Goal: Transaction & Acquisition: Obtain resource

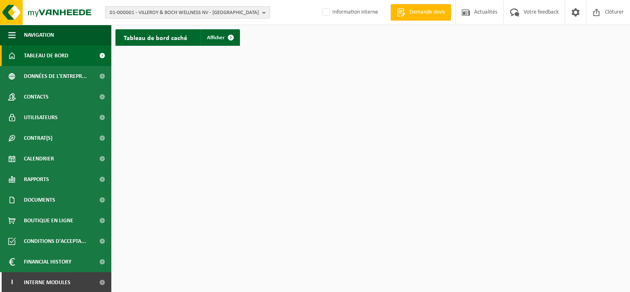
click at [164, 14] on span "01-000001 - VILLEROY & BOCH WELLNESS NV - ROESELARE" at bounding box center [184, 13] width 149 height 12
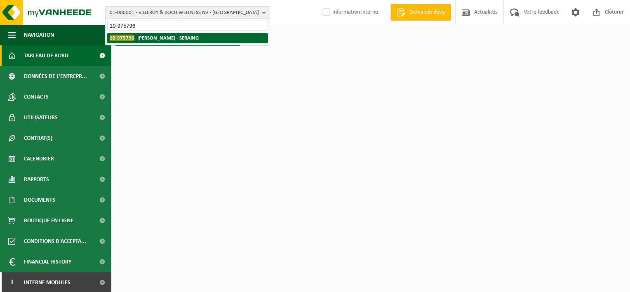
type input "10-975796"
click at [163, 38] on strong "10-975796 - MEGANCK FRANCINE - SERAING" at bounding box center [154, 38] width 89 height 6
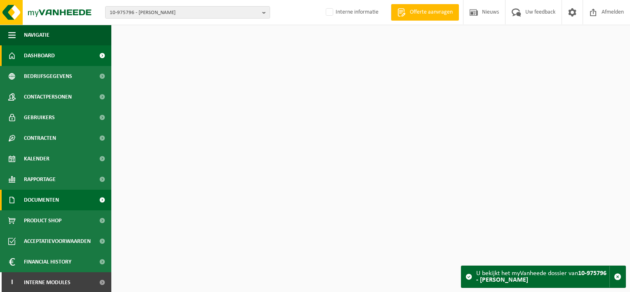
click at [57, 199] on span "Documenten" at bounding box center [41, 200] width 35 height 21
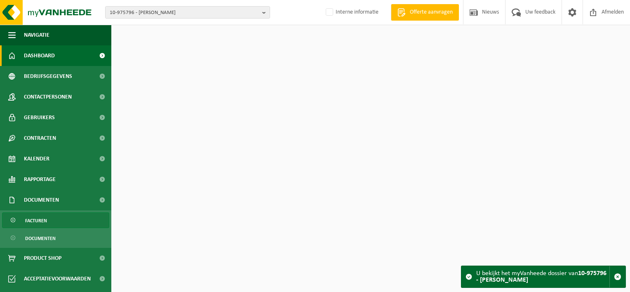
click at [55, 221] on link "Facturen" at bounding box center [55, 220] width 107 height 16
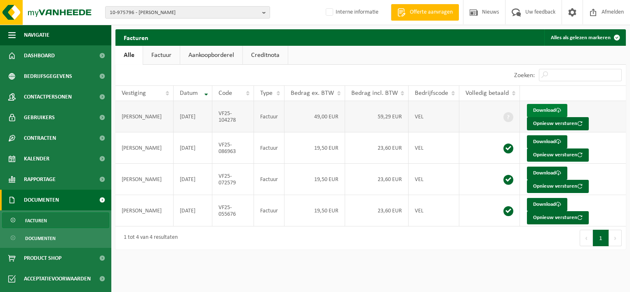
click at [546, 110] on link "Download" at bounding box center [547, 110] width 40 height 13
click at [549, 138] on link "Download" at bounding box center [547, 141] width 40 height 13
click at [154, 11] on span "10-975796 - MEGANCK FRANCINE - SERAING" at bounding box center [184, 13] width 149 height 12
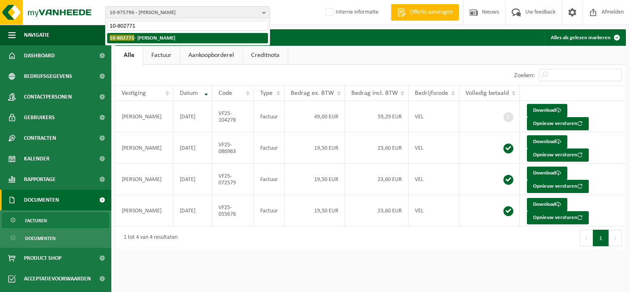
type input "10-802771"
click at [137, 38] on strong "10-802771 - PEETERS CEDRIC - BONCELLES" at bounding box center [143, 38] width 66 height 6
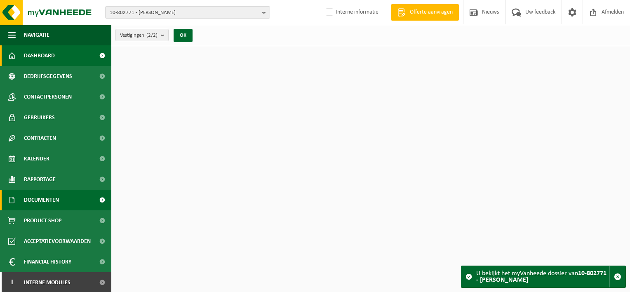
click at [38, 204] on span "Documenten" at bounding box center [41, 200] width 35 height 21
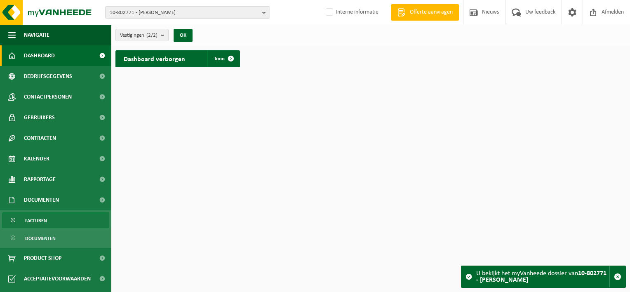
click at [45, 223] on span "Facturen" at bounding box center [36, 221] width 22 height 16
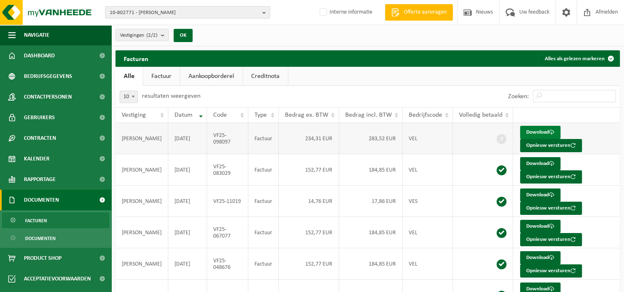
click at [535, 130] on link "Download" at bounding box center [540, 132] width 40 height 13
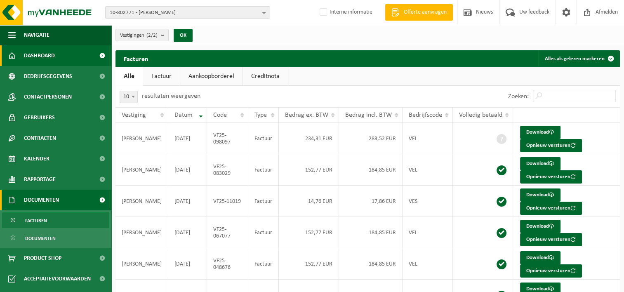
click at [41, 54] on span "Dashboard" at bounding box center [39, 55] width 31 height 21
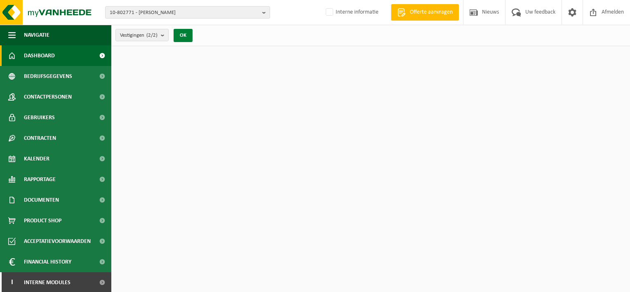
click at [183, 36] on button "OK" at bounding box center [183, 35] width 19 height 13
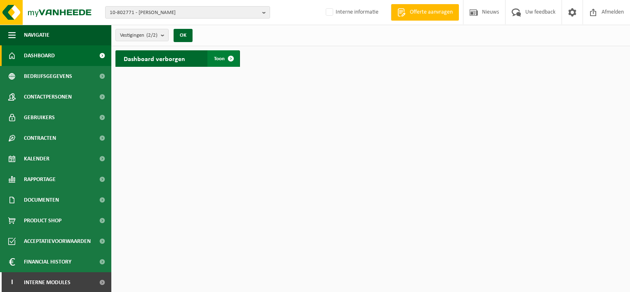
click at [215, 59] on span "Toon" at bounding box center [219, 58] width 11 height 5
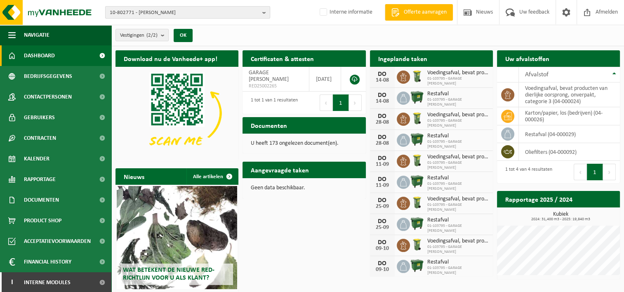
click at [202, 13] on span "10-802771 - PEETERS CEDRIC - BONCELLES" at bounding box center [184, 13] width 149 height 12
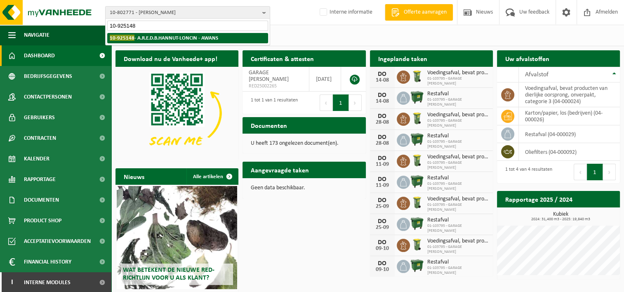
type input "10-925148"
click at [209, 35] on strong "10-925148 - A.R.E.D.B.HANNUT-LONCIN - AWANS" at bounding box center [164, 38] width 108 height 6
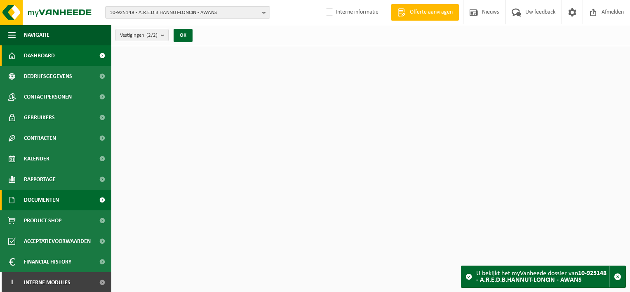
click at [60, 202] on link "Documenten" at bounding box center [55, 200] width 111 height 21
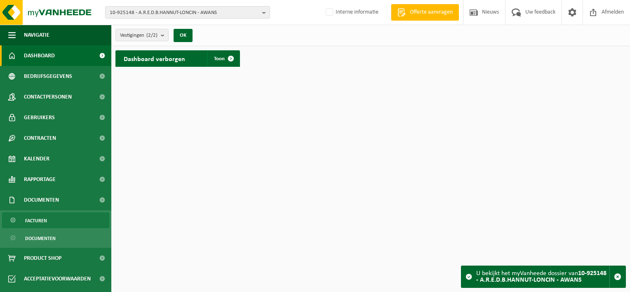
click at [52, 224] on link "Facturen" at bounding box center [55, 220] width 107 height 16
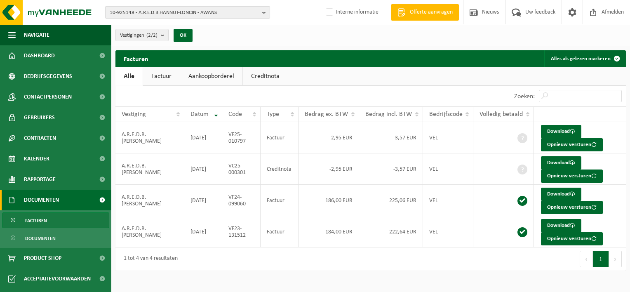
click at [193, 14] on span "10-925148 - A.R.E.D.B.HANNUT-LONCIN - AWANS" at bounding box center [184, 13] width 149 height 12
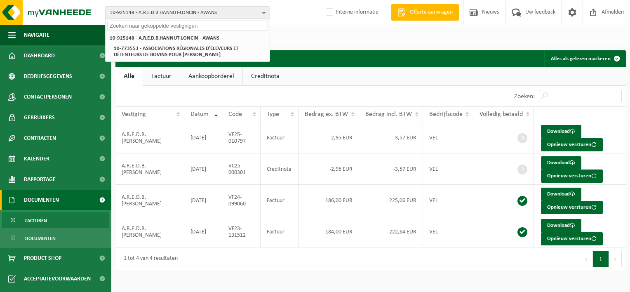
paste input "10-773553"
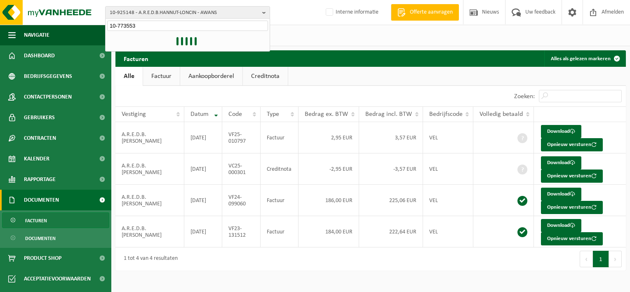
click at [175, 24] on input "10-773553" at bounding box center [187, 26] width 161 height 10
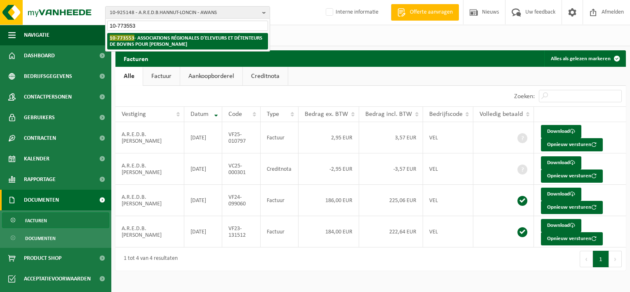
type input "10-773553"
click at [175, 39] on strong "10-773553 - ASSOCIATIONS RÉGIONALES D'ELEVEURS ET DÉTENTEURS DE BOVINS POUR HAN…" at bounding box center [186, 41] width 153 height 12
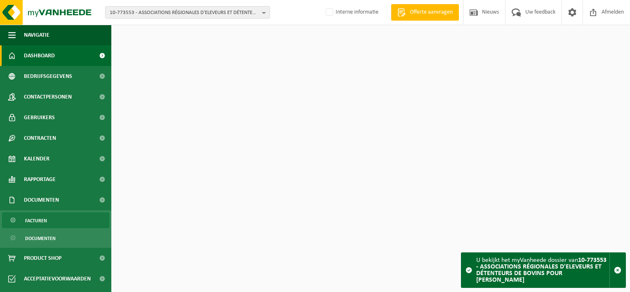
click at [35, 213] on span "Facturen" at bounding box center [36, 221] width 22 height 16
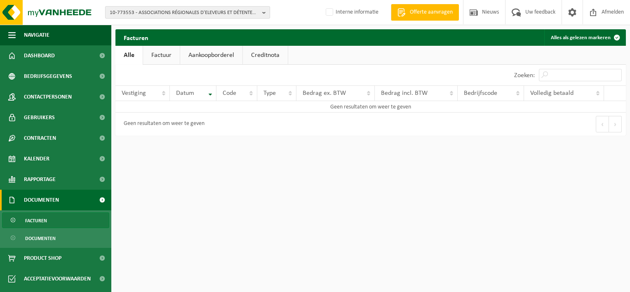
click at [217, 11] on span "10-773553 - ASSOCIATIONS RÉGIONALES D'ELEVEURS ET DÉTENTEURS DE BOVINS POUR [PE…" at bounding box center [184, 13] width 149 height 12
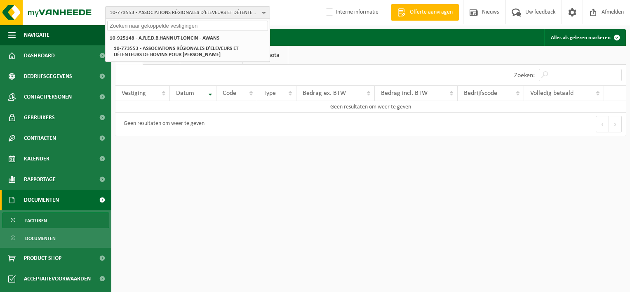
click at [133, 27] on input "text" at bounding box center [187, 26] width 161 height 10
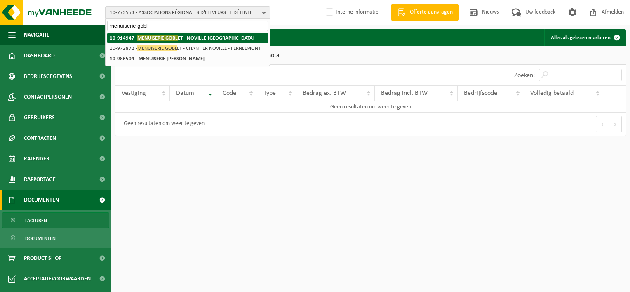
type input "menuiserie gobl"
click at [176, 35] on span "MENUISERIE GOBL" at bounding box center [157, 38] width 40 height 6
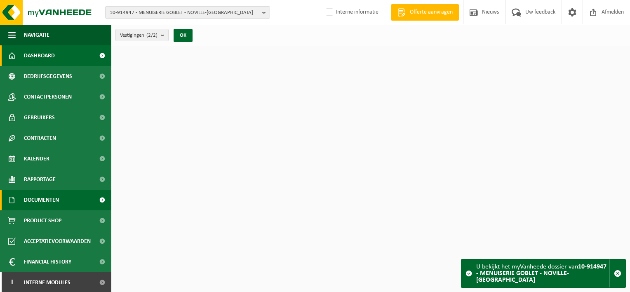
click at [53, 198] on span "Documenten" at bounding box center [41, 200] width 35 height 21
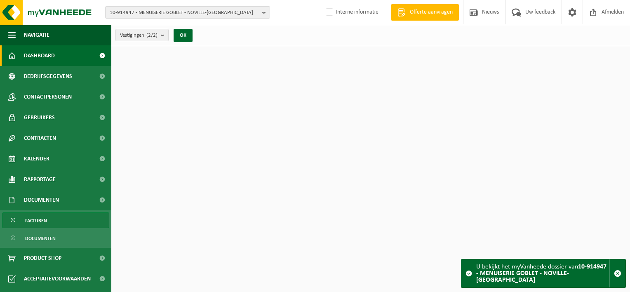
click at [56, 219] on link "Facturen" at bounding box center [55, 220] width 107 height 16
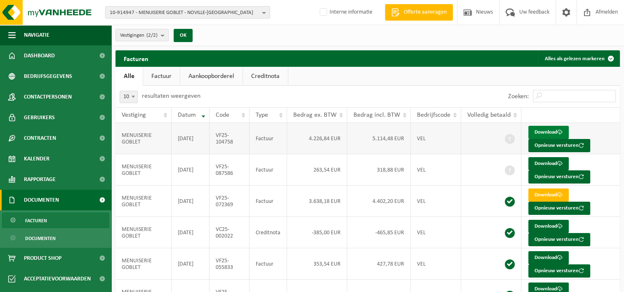
click at [536, 133] on link "Download" at bounding box center [548, 132] width 40 height 13
